Goal: Information Seeking & Learning: Learn about a topic

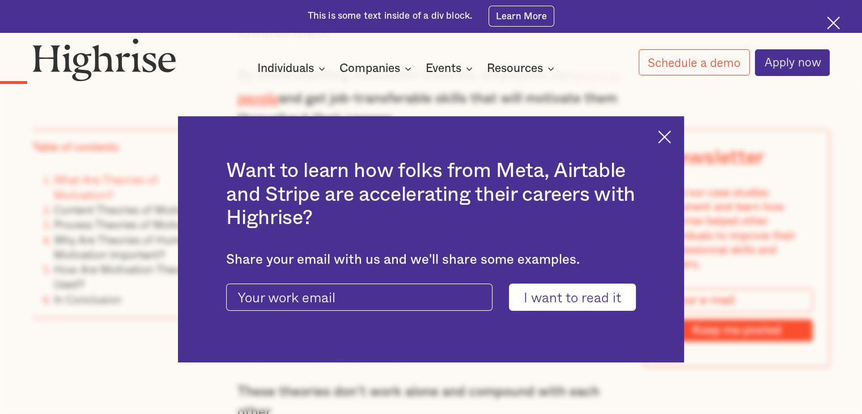
scroll to position [1021, 0]
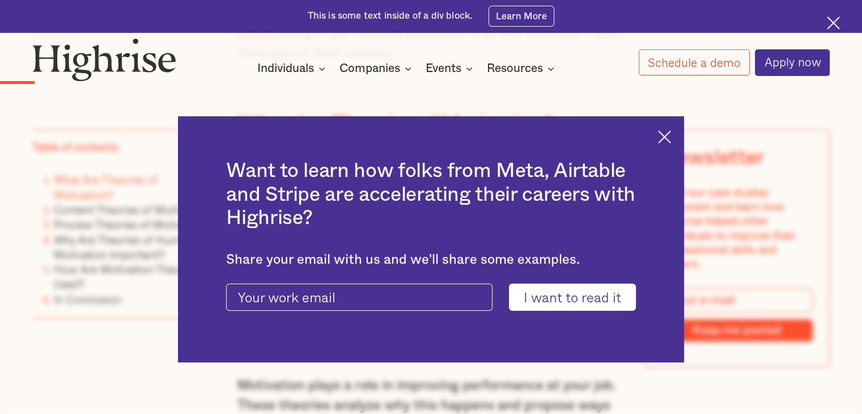
click at [669, 139] on img at bounding box center [664, 136] width 13 height 13
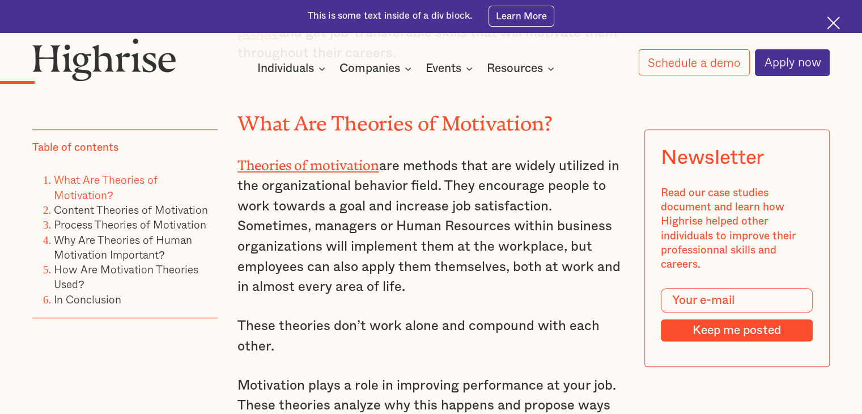
click at [347, 166] on link "Theories of motivation" at bounding box center [309, 162] width 142 height 9
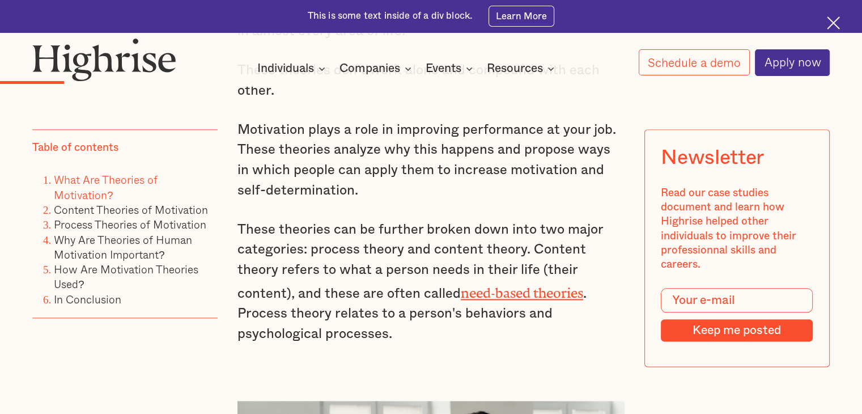
scroll to position [1304, 0]
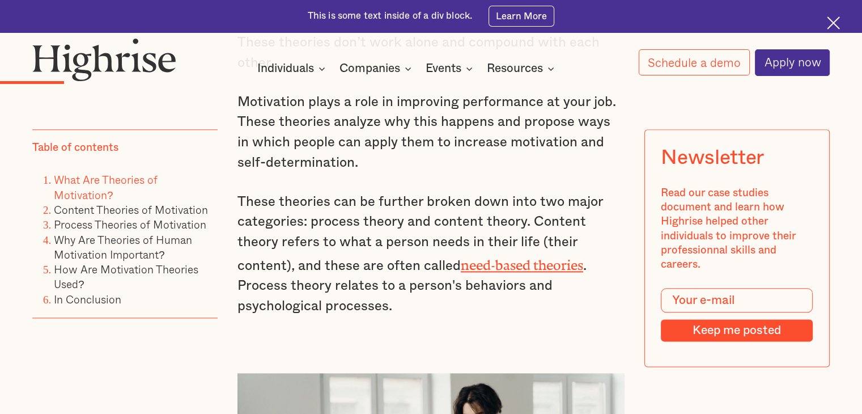
click at [461, 266] on link "need-based theories" at bounding box center [522, 261] width 122 height 9
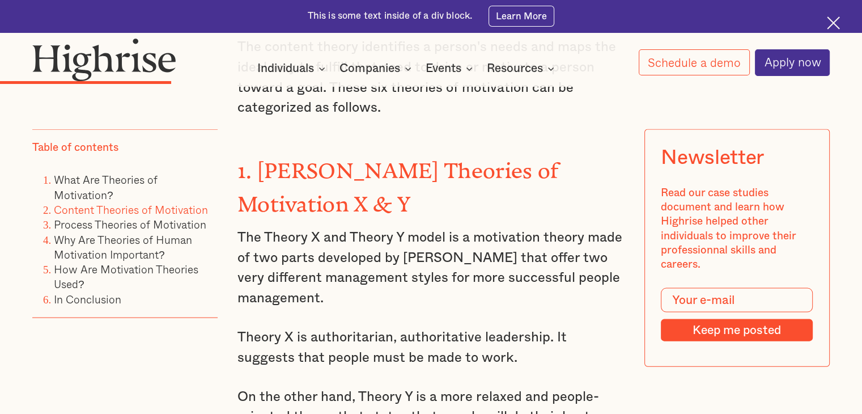
scroll to position [2381, 0]
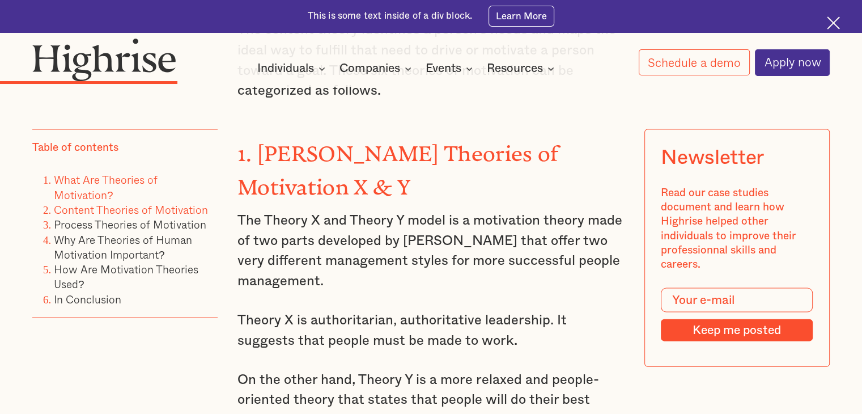
click at [125, 184] on link "What Are Theories of Motivation?" at bounding box center [106, 186] width 104 height 31
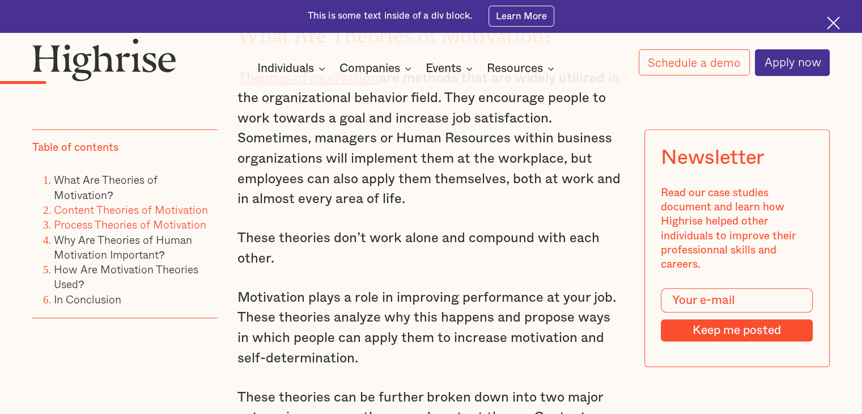
scroll to position [1105, 0]
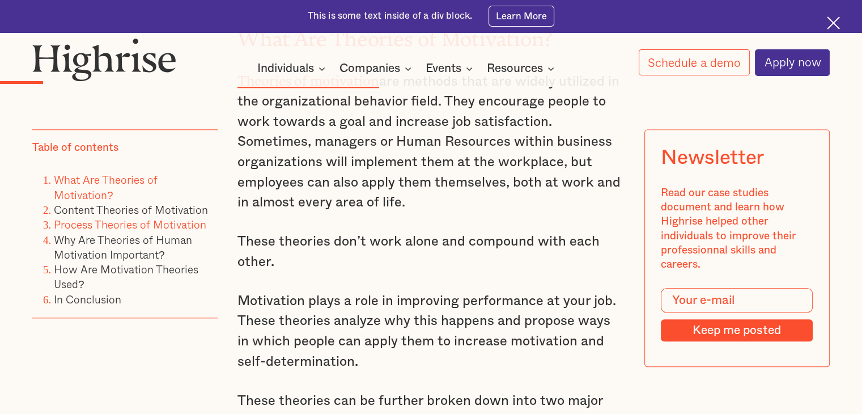
click at [146, 226] on link "Process Theories of Motivation" at bounding box center [130, 224] width 153 height 16
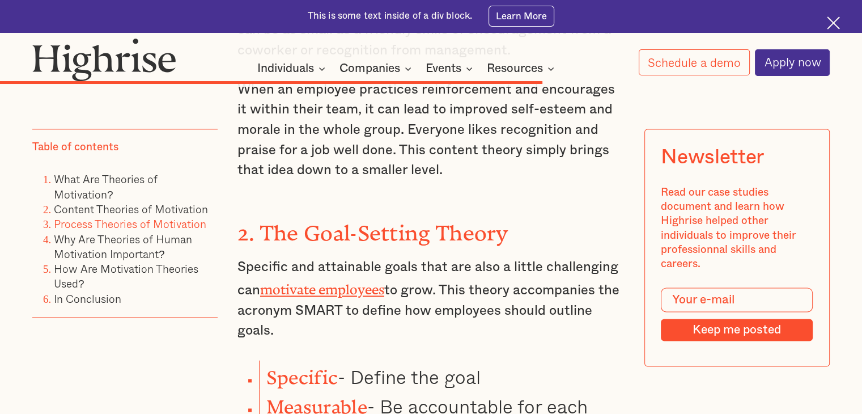
scroll to position [5862, 0]
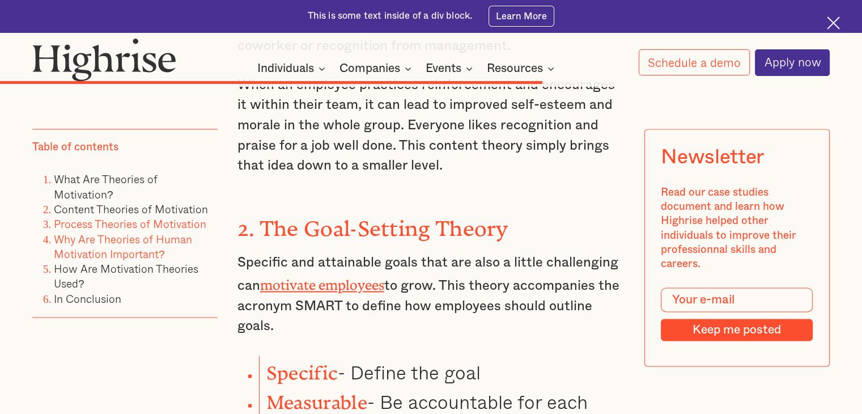
click at [175, 241] on link "Why Are Theories of Human Motivation Important?" at bounding box center [123, 246] width 138 height 31
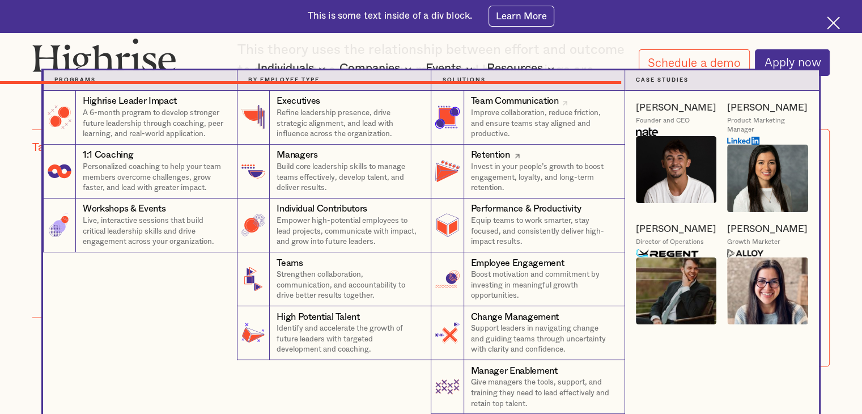
scroll to position [6614, 0]
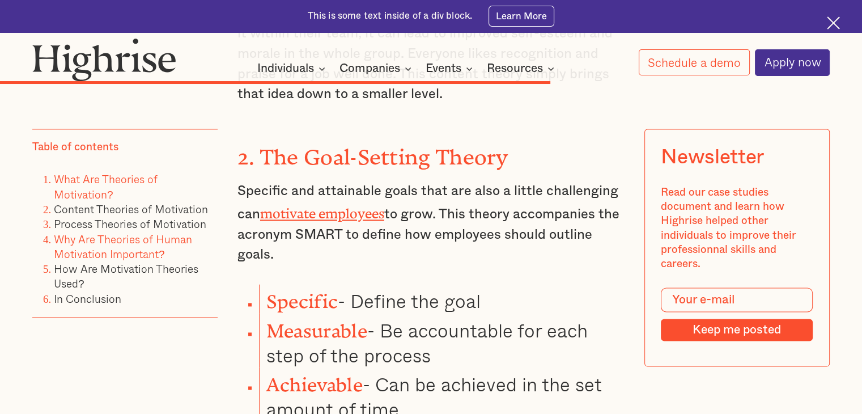
click at [145, 181] on link "What Are Theories of Motivation?" at bounding box center [106, 186] width 104 height 31
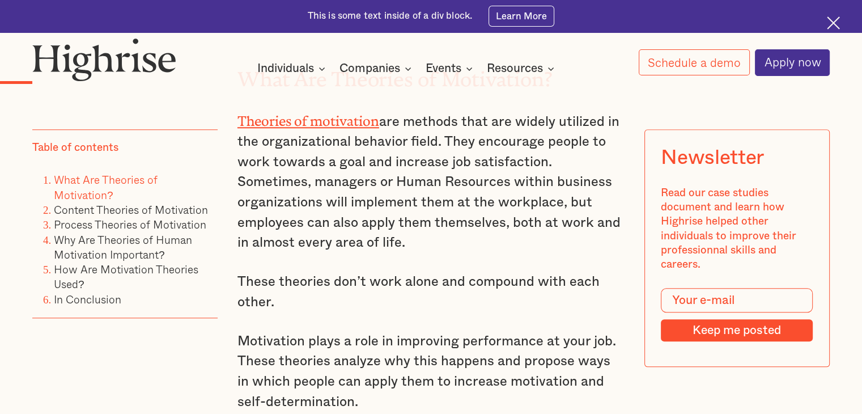
scroll to position [992, 0]
